Goal: Task Accomplishment & Management: Complete application form

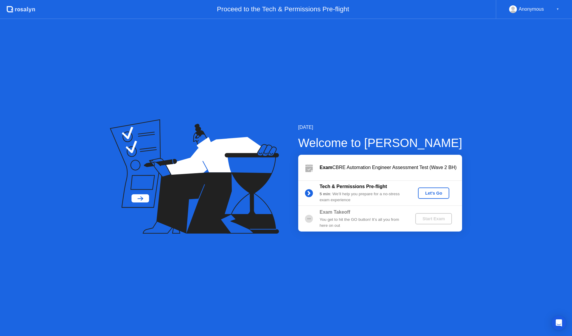
click at [431, 192] on div "Let's Go" at bounding box center [433, 193] width 27 height 5
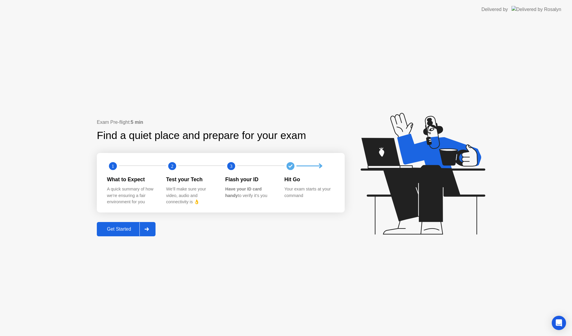
click at [152, 230] on div at bounding box center [146, 229] width 14 height 14
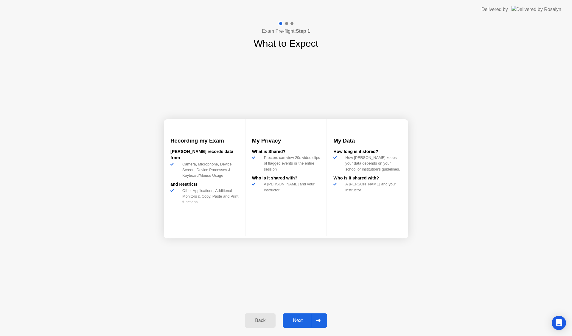
click at [292, 318] on div "Next" at bounding box center [297, 320] width 27 height 5
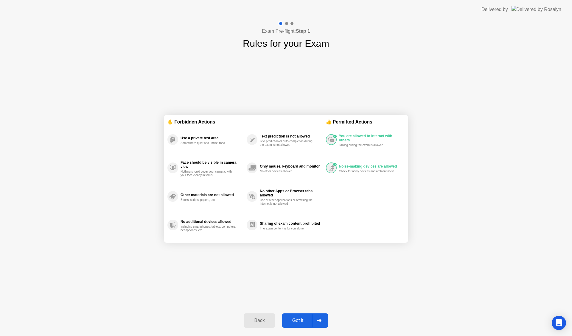
click at [293, 323] on div "Got it" at bounding box center [298, 320] width 28 height 5
select select "**********"
select select "*******"
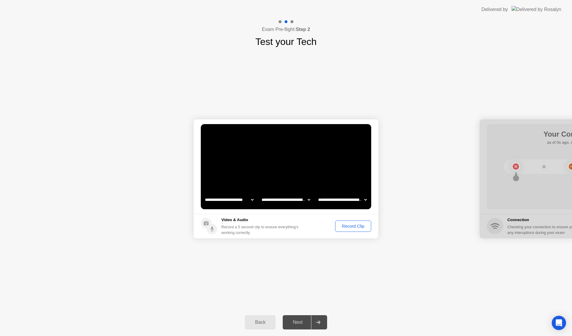
click at [343, 227] on div "Record Clip" at bounding box center [353, 226] width 32 height 5
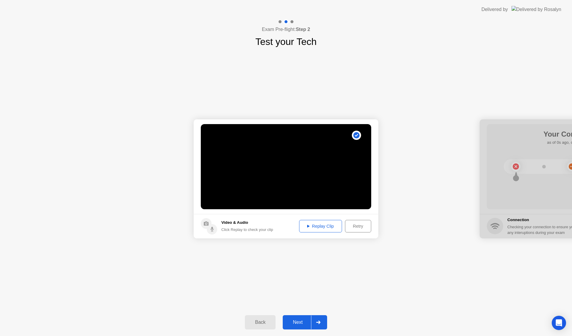
click at [295, 325] on div "Next" at bounding box center [297, 322] width 27 height 5
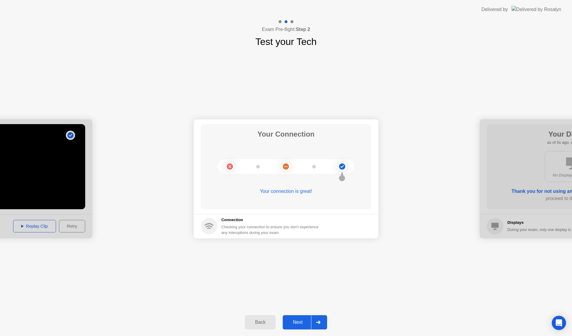
click at [296, 322] on div "Next" at bounding box center [297, 322] width 27 height 5
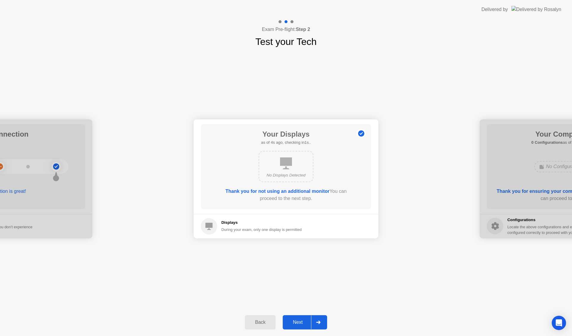
click at [298, 321] on div "Next" at bounding box center [297, 322] width 27 height 5
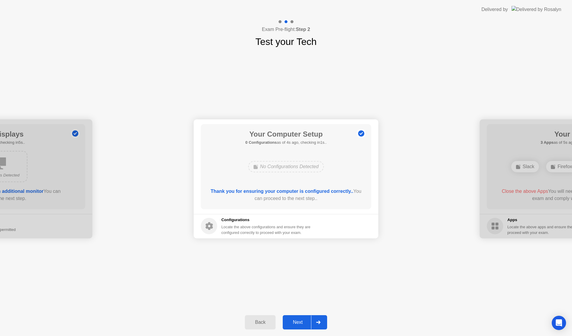
click at [293, 324] on div "Next" at bounding box center [297, 322] width 27 height 5
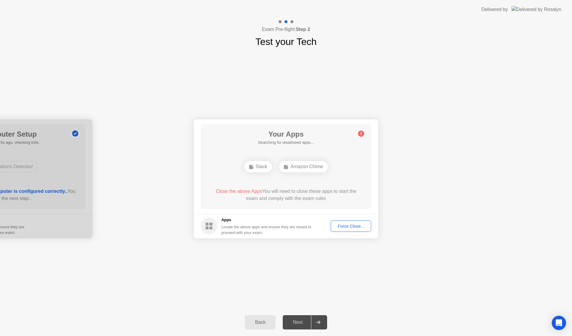
click at [366, 265] on div "**********" at bounding box center [286, 179] width 572 height 260
click at [291, 274] on div "**********" at bounding box center [286, 179] width 572 height 260
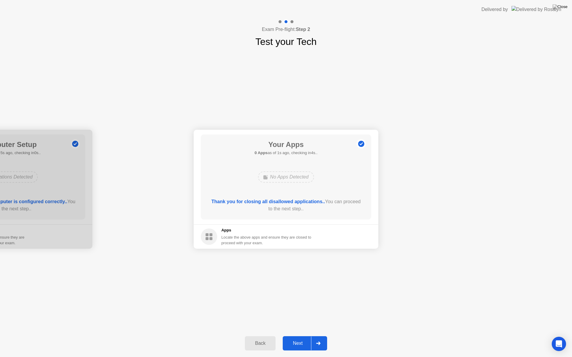
click at [293, 336] on div "Next" at bounding box center [297, 343] width 27 height 5
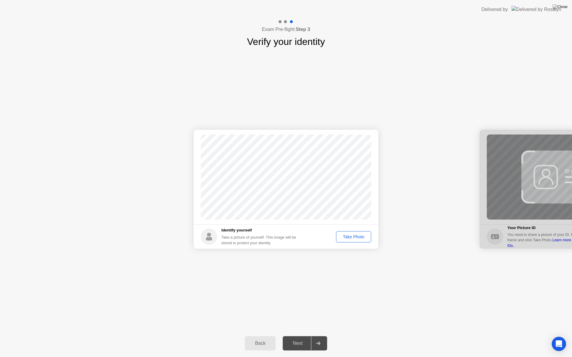
click at [353, 239] on div "Take Photo" at bounding box center [353, 237] width 31 height 5
click at [352, 236] on div "Retake" at bounding box center [357, 237] width 23 height 5
click at [344, 238] on div "Take Photo" at bounding box center [353, 237] width 31 height 5
click at [296, 336] on div "Next" at bounding box center [297, 343] width 27 height 5
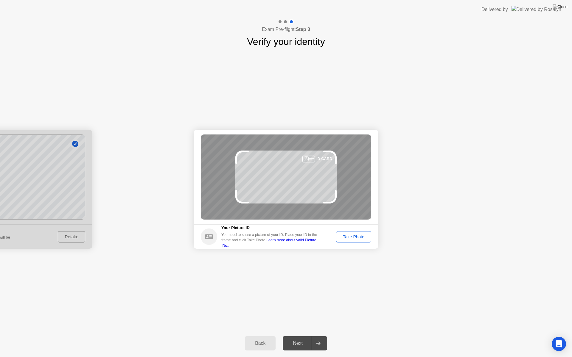
click at [365, 239] on div "Take Photo" at bounding box center [353, 237] width 31 height 5
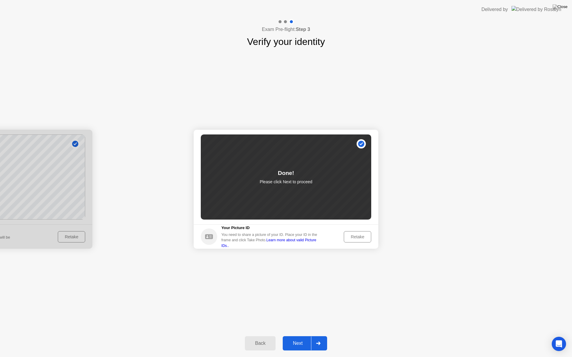
click at [303, 336] on div "Next" at bounding box center [297, 343] width 27 height 5
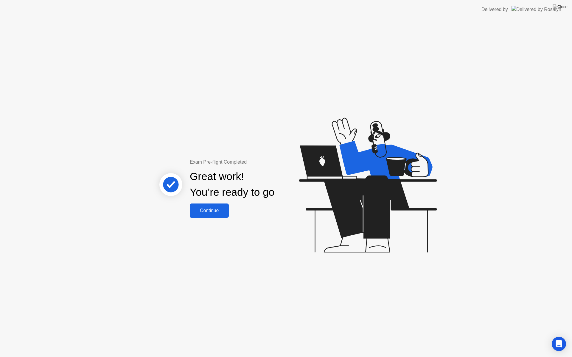
click at [219, 214] on div "Continue" at bounding box center [208, 210] width 35 height 5
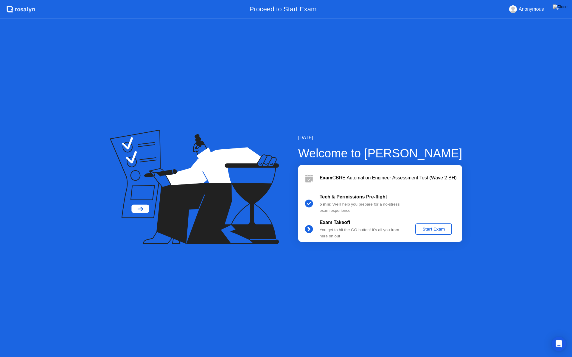
click at [437, 233] on button "Start Exam" at bounding box center [433, 229] width 37 height 11
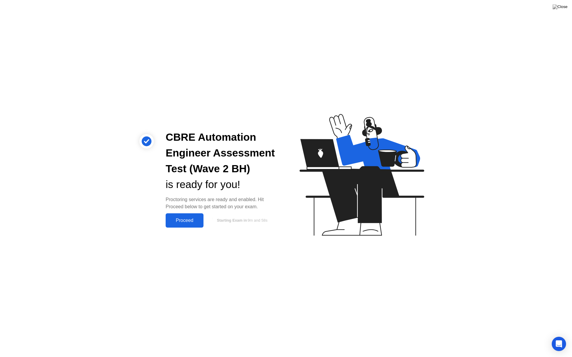
click at [189, 220] on div "Proceed" at bounding box center [184, 220] width 34 height 5
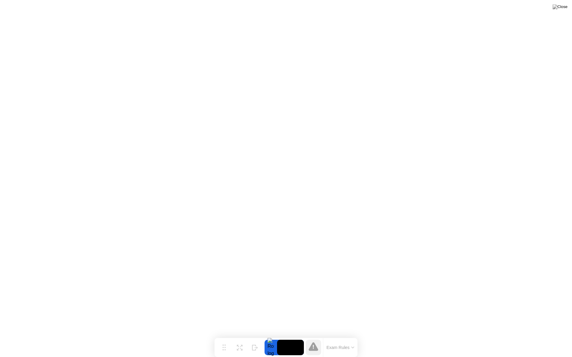
click at [353, 336] on button "Exam Rules" at bounding box center [341, 347] width 32 height 5
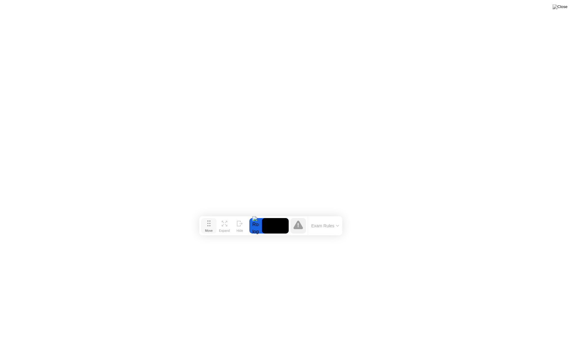
drag, startPoint x: 228, startPoint y: 347, endPoint x: 214, endPoint y: 226, distance: 122.4
click at [214, 226] on button "Move" at bounding box center [208, 225] width 15 height 15
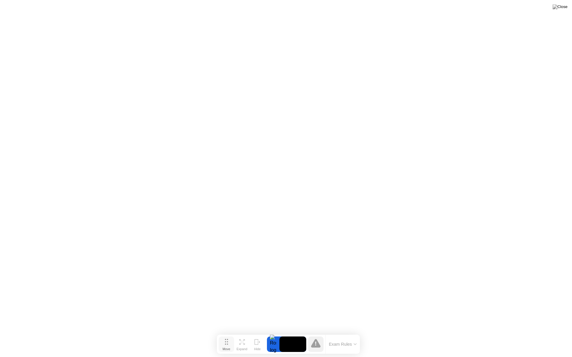
drag, startPoint x: 211, startPoint y: 225, endPoint x: 228, endPoint y: 343, distance: 119.5
click at [228, 336] on button "Move" at bounding box center [226, 344] width 15 height 15
click at [316, 336] on icon at bounding box center [315, 344] width 1 height 4
drag, startPoint x: 334, startPoint y: 339, endPoint x: 341, endPoint y: 340, distance: 7.5
click at [341, 336] on div "Exam Rules" at bounding box center [342, 344] width 35 height 19
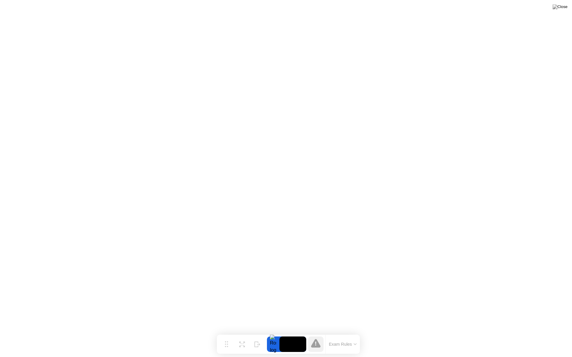
click at [353, 336] on button "Exam Rules" at bounding box center [343, 344] width 32 height 5
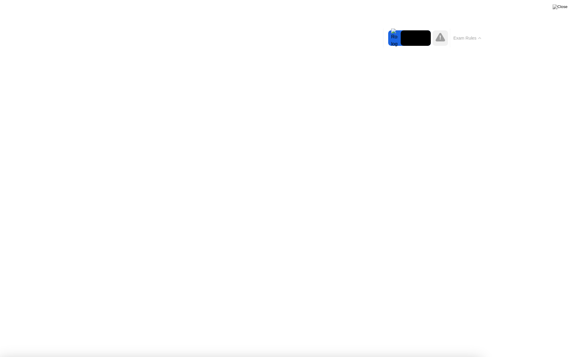
click at [481, 38] on icon at bounding box center [479, 38] width 3 height 2
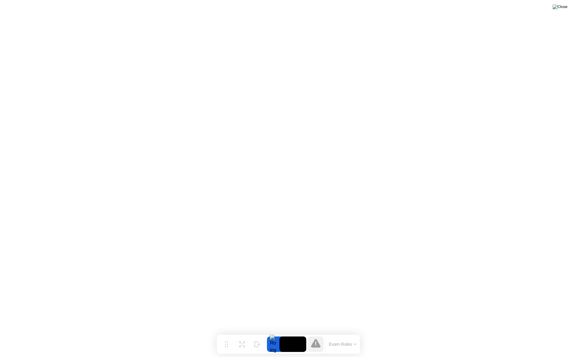
click at [565, 8] on img at bounding box center [559, 6] width 15 height 5
